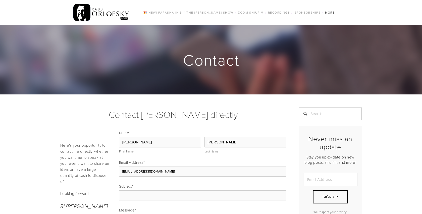
scroll to position [47, 0]
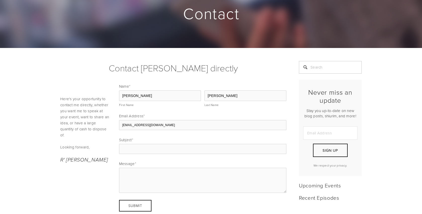
click at [135, 147] on input "Subject *" at bounding box center [203, 149] width 168 height 10
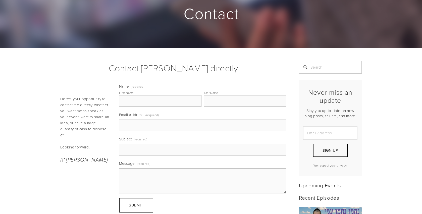
click at [135, 147] on input "Subject (required)" at bounding box center [203, 150] width 168 height 12
click at [136, 100] on input "First Name" at bounding box center [160, 101] width 82 height 12
type input "[PERSON_NAME]"
type input "[EMAIL_ADDRESS][DOMAIN_NAME]"
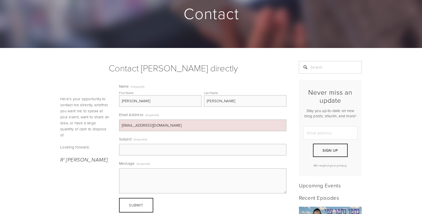
click at [140, 151] on input "Subject (required)" at bounding box center [203, 150] width 168 height 12
type input "Look alike picture"
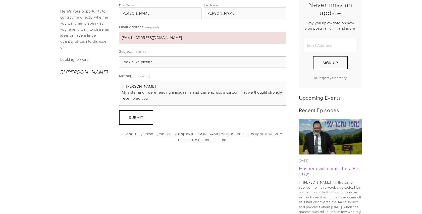
scroll to position [142, 0]
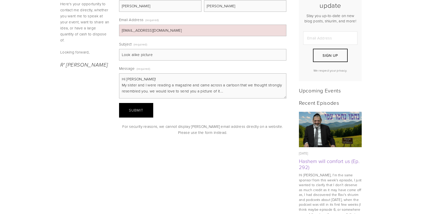
type textarea "Hi [PERSON_NAME]! My sister and I were reading a magazine and came across a car…"
click at [145, 110] on button "Submit Submit" at bounding box center [136, 110] width 34 height 15
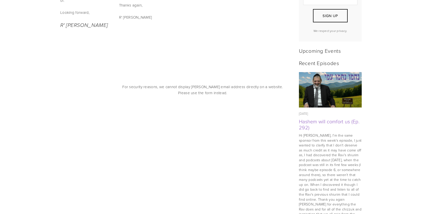
scroll to position [218, 0]
